Goal: Task Accomplishment & Management: Manage account settings

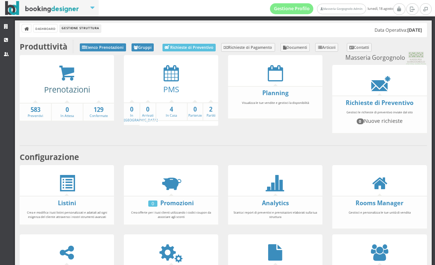
click at [89, 85] on link "Prenotazioni" at bounding box center [67, 89] width 46 height 11
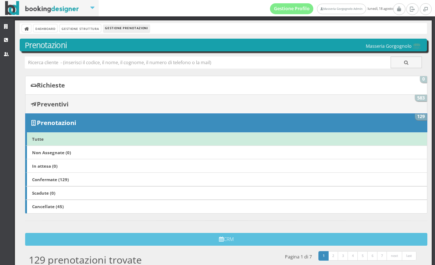
click at [202, 102] on link "Preventivi 583" at bounding box center [226, 103] width 403 height 19
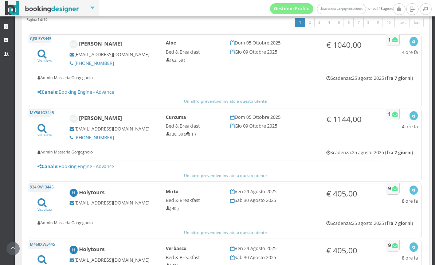
scroll to position [184, 0]
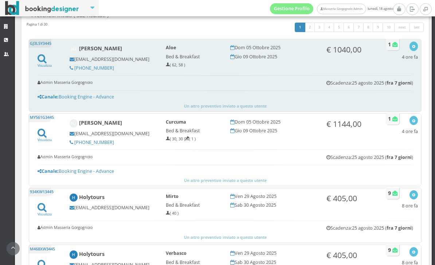
click at [395, 47] on icon at bounding box center [395, 44] width 5 height 5
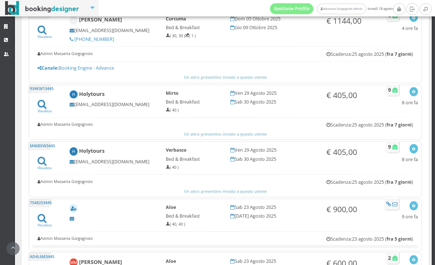
scroll to position [299, 0]
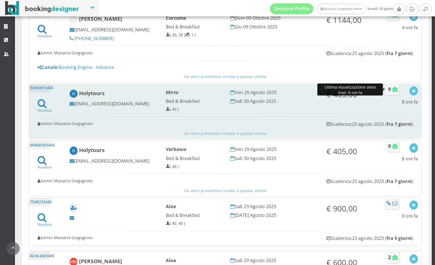
click at [393, 90] on icon at bounding box center [395, 89] width 5 height 5
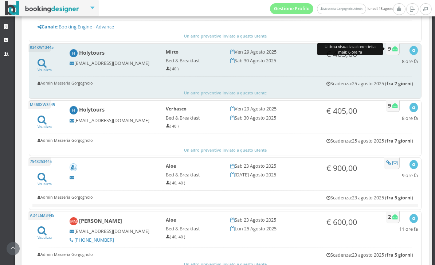
scroll to position [354, 0]
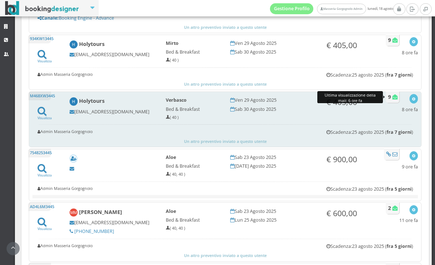
click at [396, 98] on icon at bounding box center [395, 96] width 5 height 5
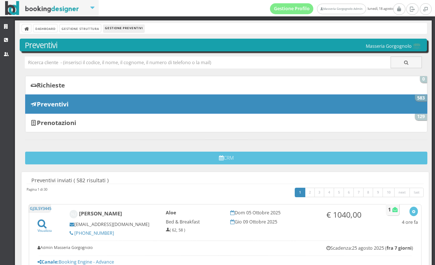
scroll to position [0, 0]
click at [90, 28] on link "Gestione Struttura" at bounding box center [80, 28] width 41 height 8
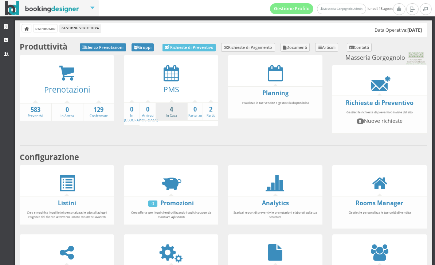
click at [169, 117] on link "4 In Casa" at bounding box center [171, 111] width 31 height 13
